Goal: Information Seeking & Learning: Find specific fact

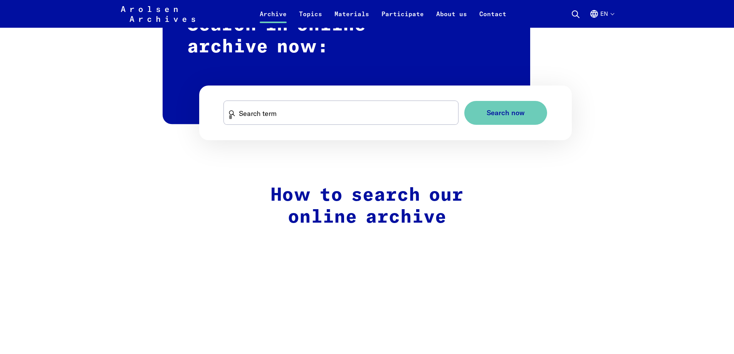
scroll to position [501, 0]
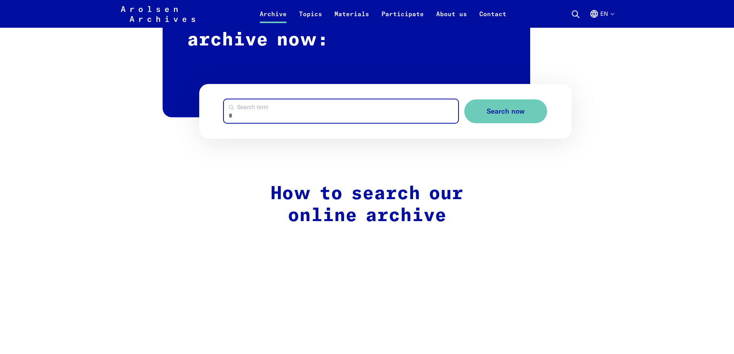
click at [274, 106] on input "Search term" at bounding box center [341, 111] width 234 height 24
type input "**********"
click at [464, 99] on button "Search now" at bounding box center [505, 111] width 83 height 24
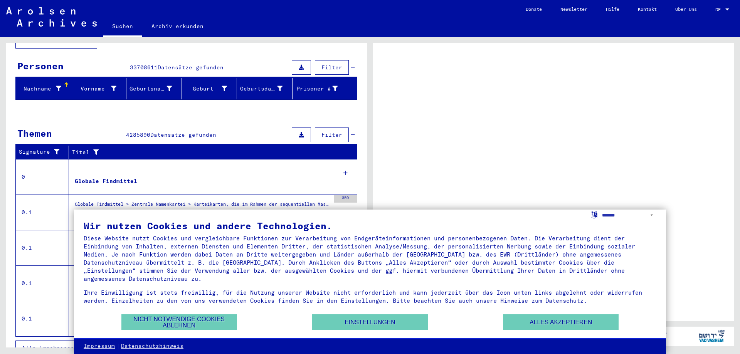
scroll to position [68, 0]
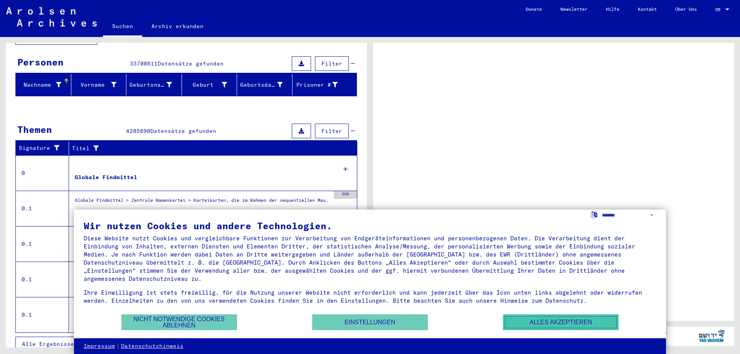
click at [563, 325] on button "Alles akzeptieren" at bounding box center [561, 323] width 116 height 16
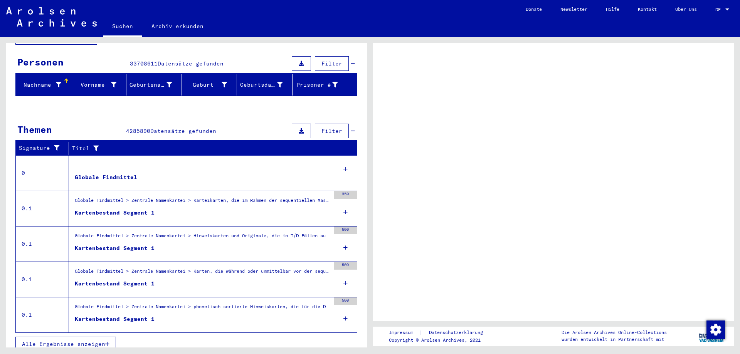
scroll to position [47, 0]
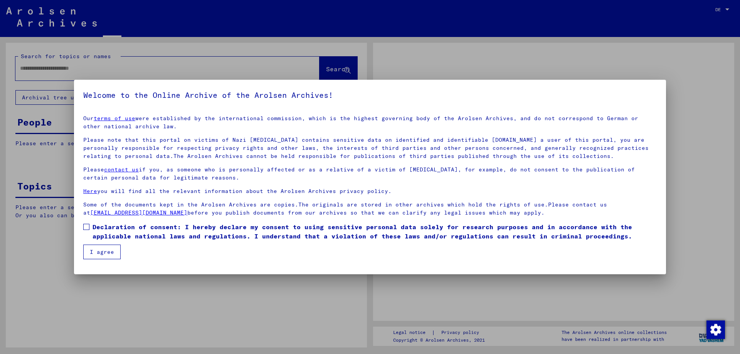
type input "**********"
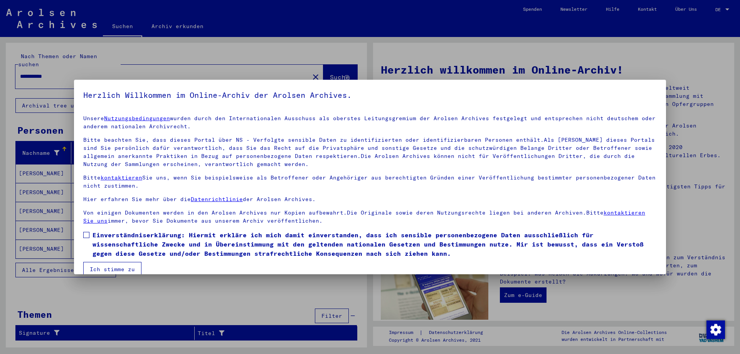
click at [107, 268] on button "Ich stimme zu" at bounding box center [112, 269] width 58 height 15
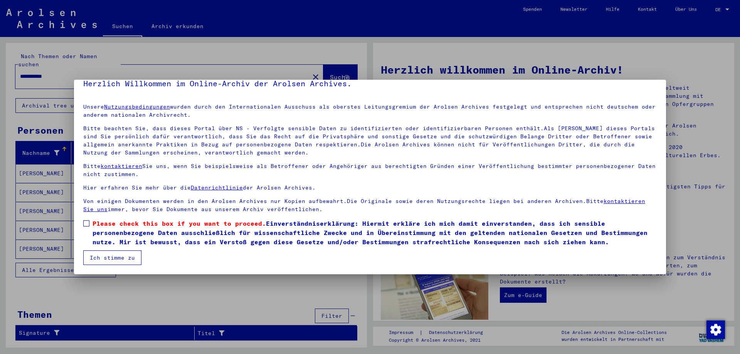
click at [107, 261] on button "Ich stimme zu" at bounding box center [112, 258] width 58 height 15
click at [99, 225] on span "Please check this box if you want to proceed." at bounding box center [179, 224] width 173 height 8
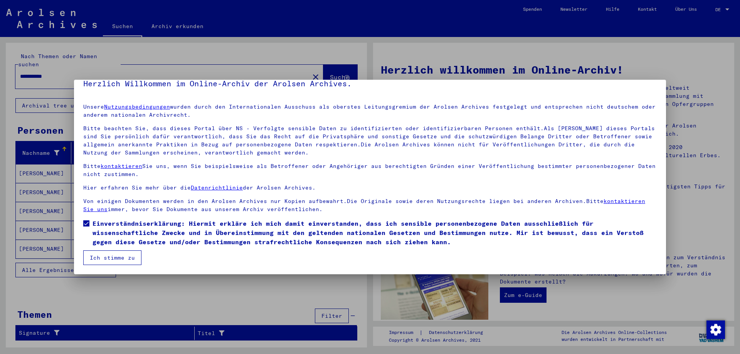
click at [119, 259] on button "Ich stimme zu" at bounding box center [112, 258] width 58 height 15
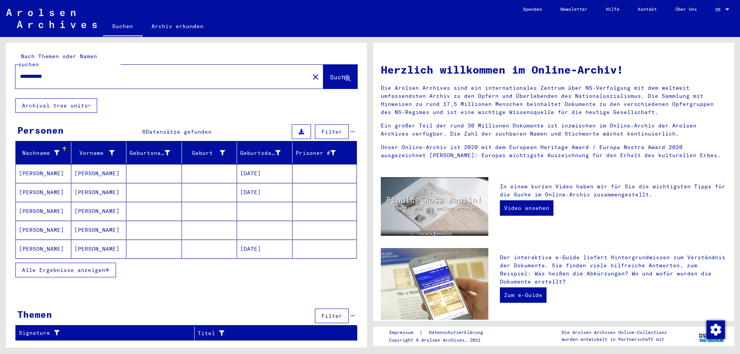
click at [38, 165] on mat-cell "KAMPE" at bounding box center [44, 173] width 56 height 19
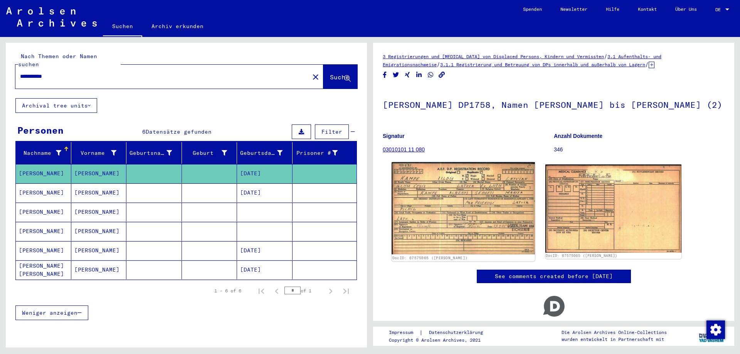
click at [430, 188] on img at bounding box center [463, 208] width 143 height 93
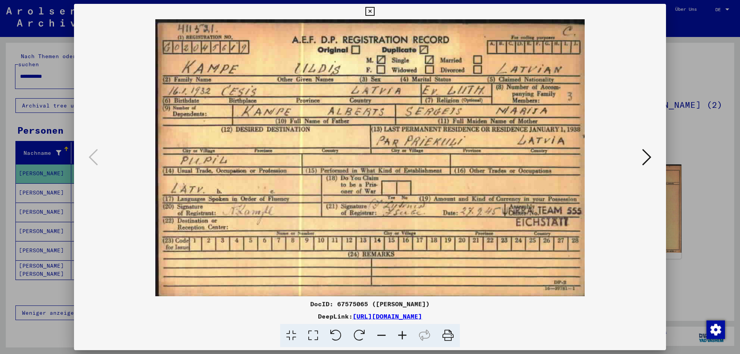
click at [657, 156] on div at bounding box center [370, 157] width 592 height 277
click at [645, 158] on icon at bounding box center [646, 157] width 9 height 19
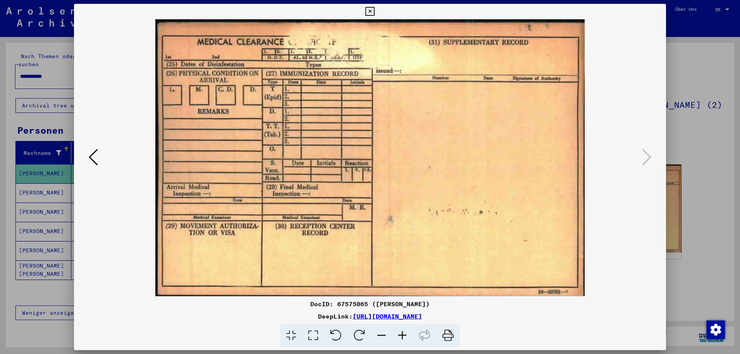
click at [96, 158] on icon at bounding box center [93, 157] width 9 height 19
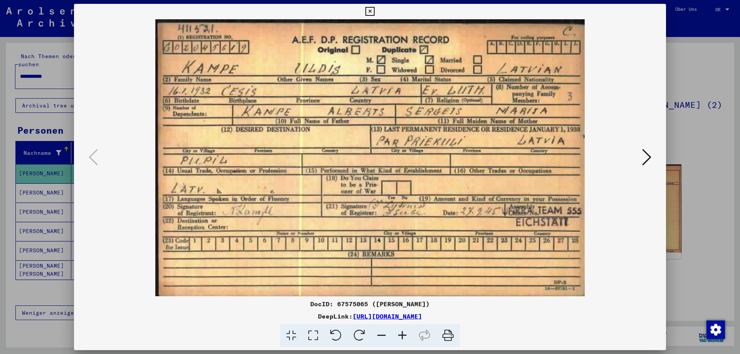
click at [34, 171] on div at bounding box center [370, 177] width 740 height 354
